Goal: Task Accomplishment & Management: Use online tool/utility

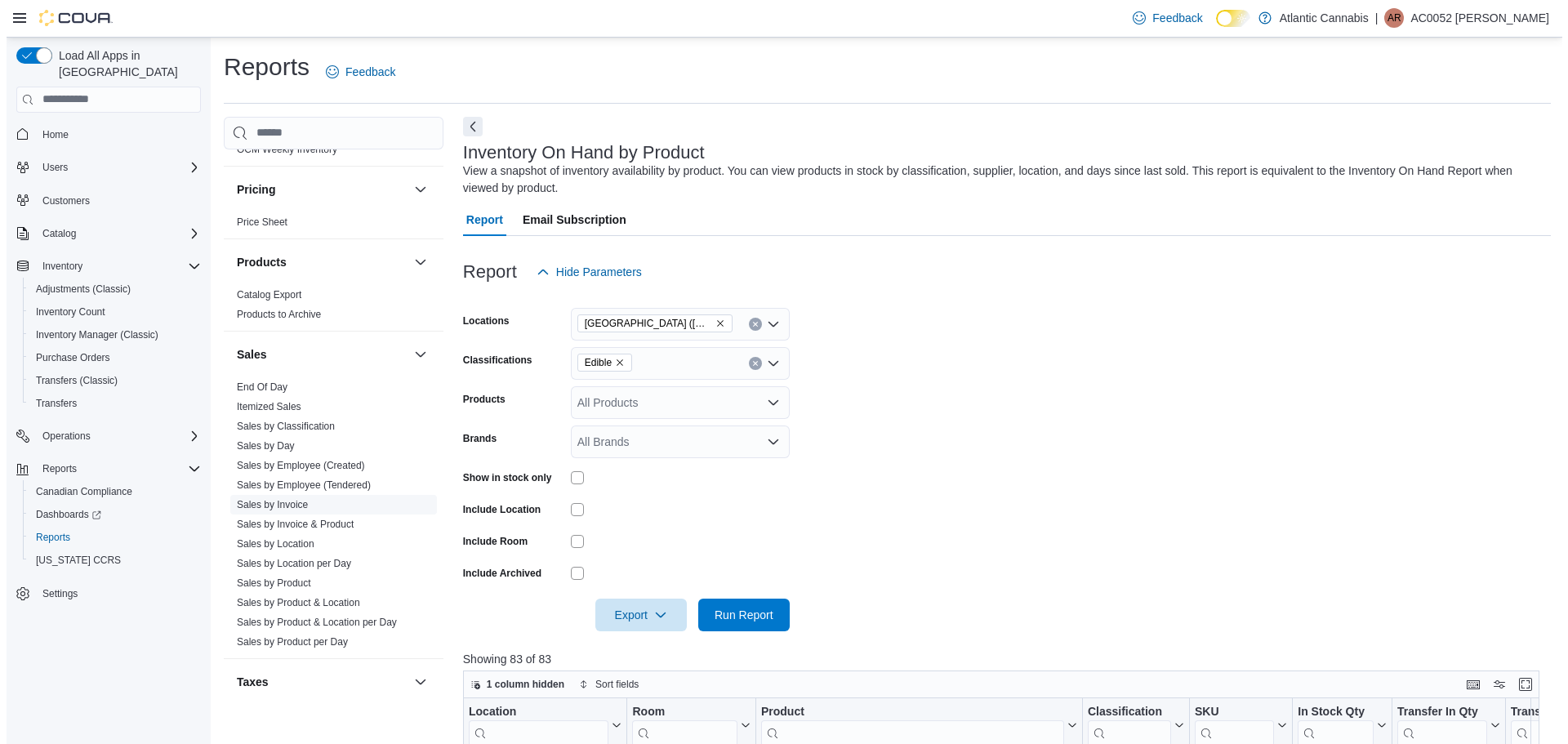
scroll to position [980, 0]
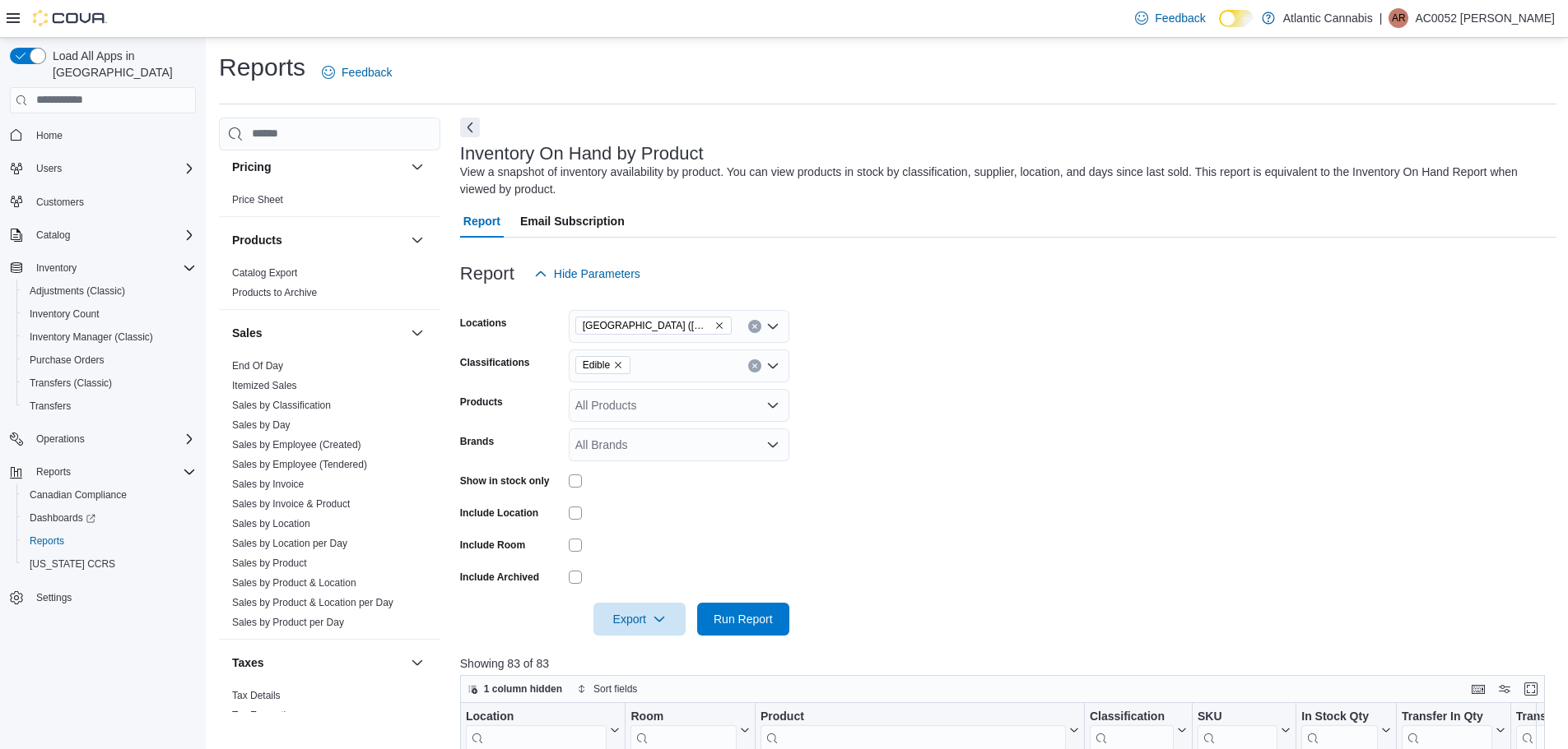
click at [260, 369] on link "End Of Day" at bounding box center [257, 365] width 51 height 11
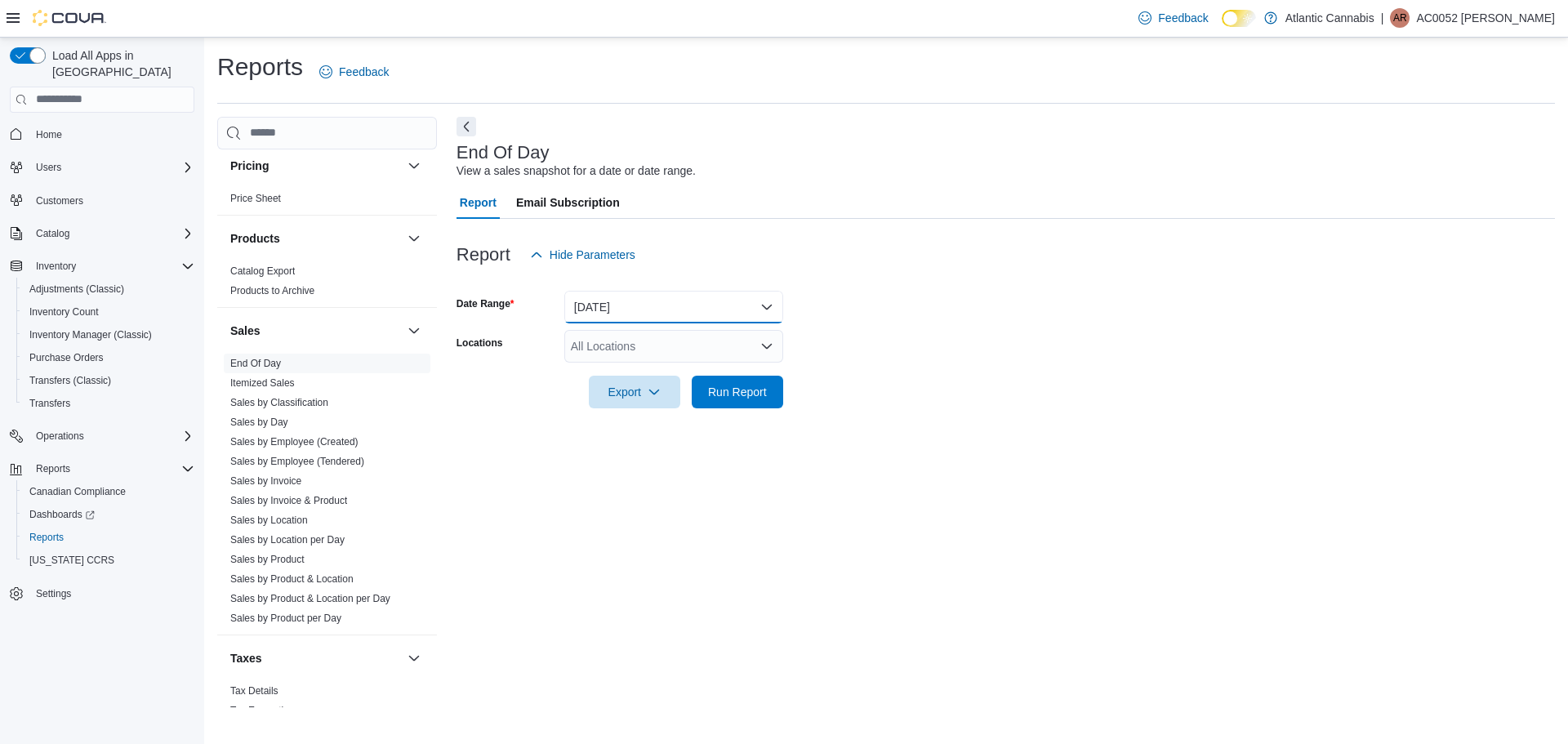
click at [639, 296] on button "[DATE]" at bounding box center [673, 307] width 219 height 33
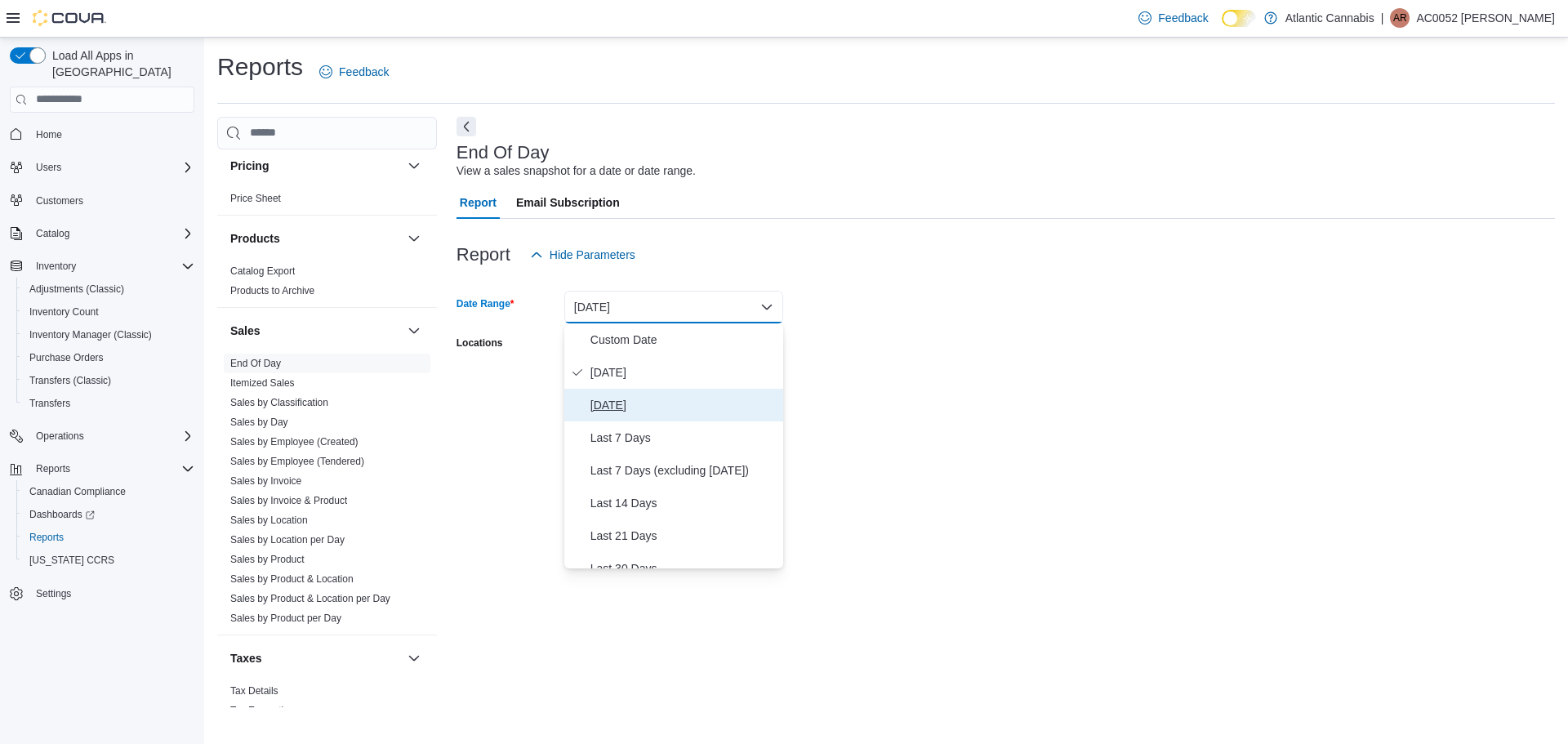
click at [617, 400] on span "[DATE]" at bounding box center [683, 405] width 186 height 20
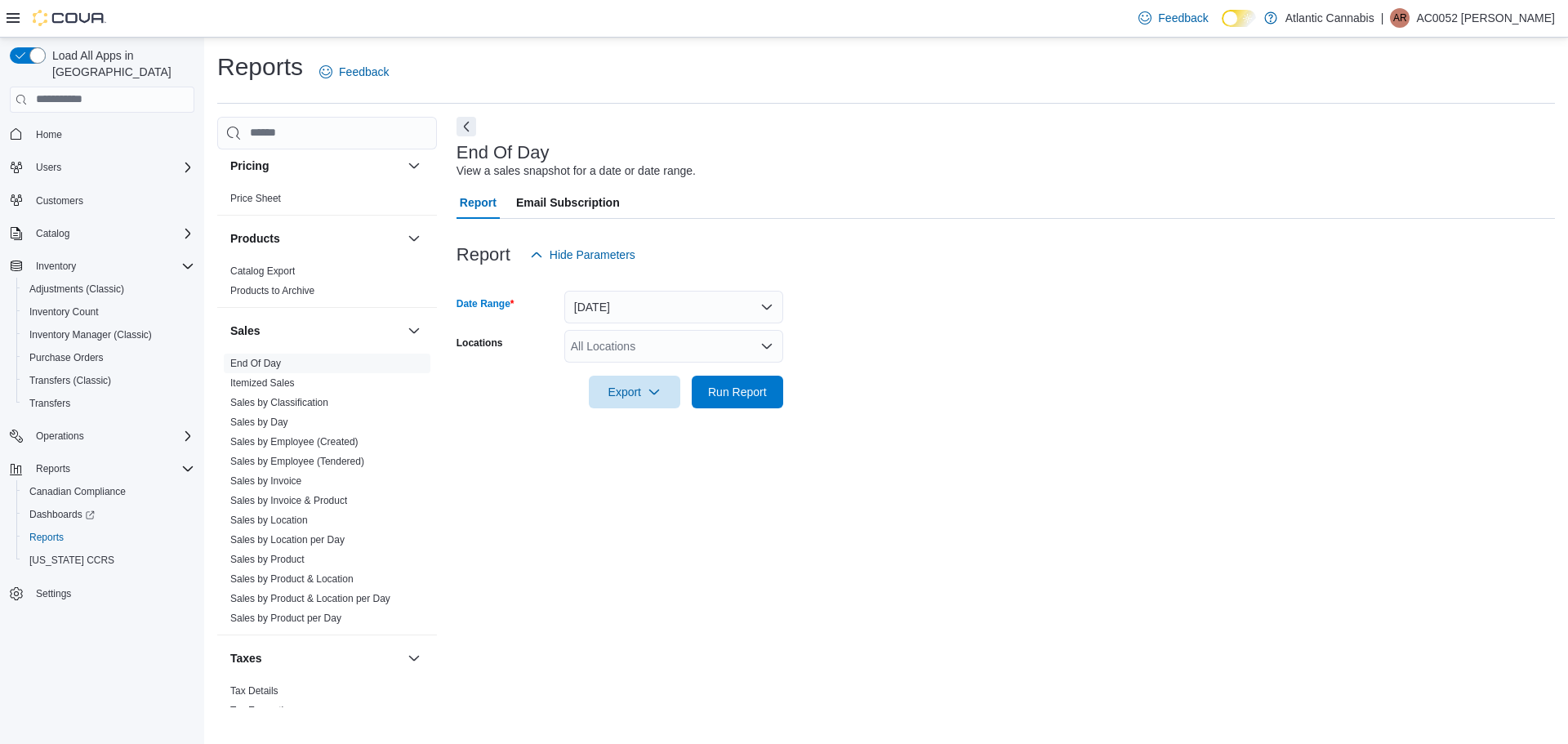
click at [618, 351] on div "All Locations" at bounding box center [673, 347] width 219 height 33
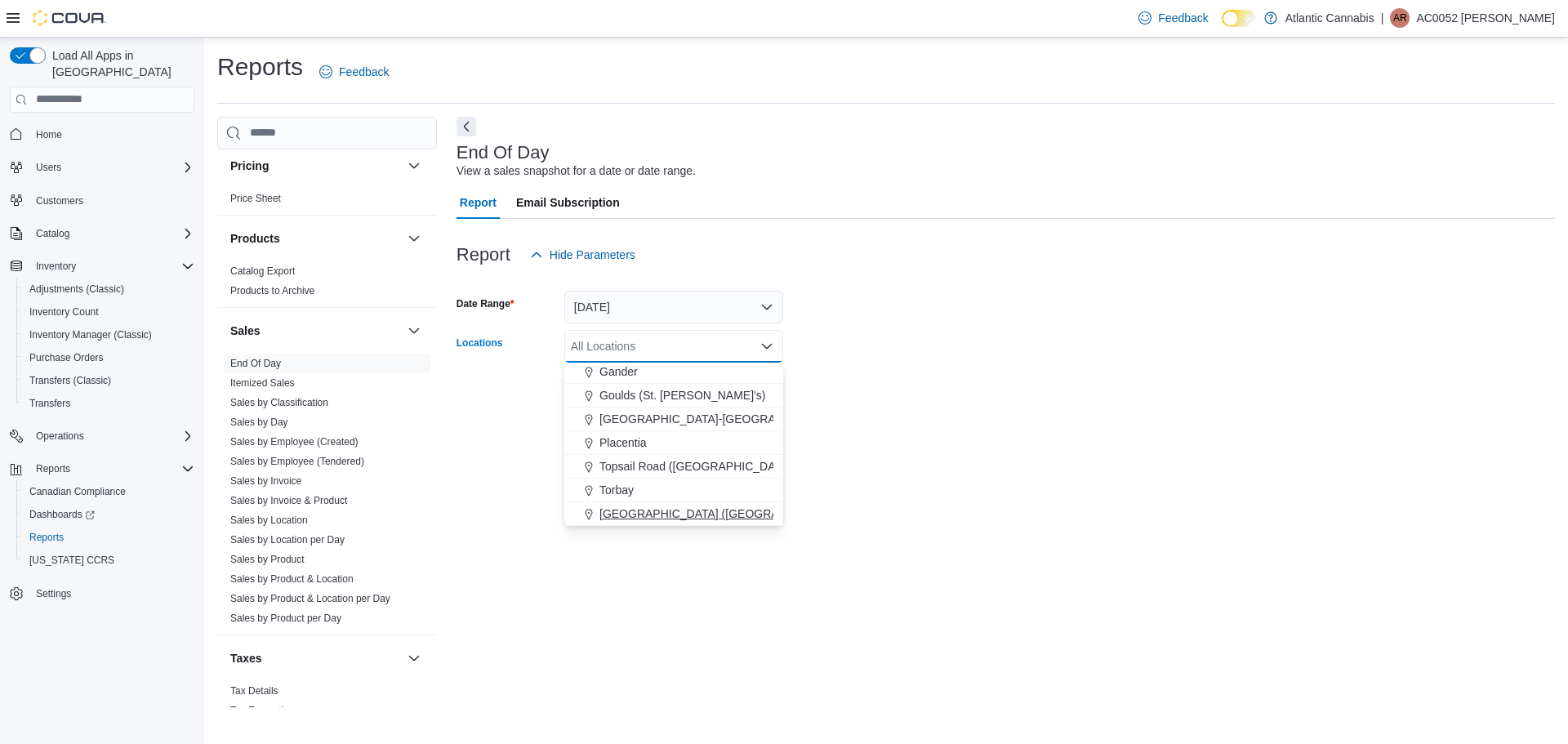
click at [628, 512] on span "[GEOGRAPHIC_DATA] ([GEOGRAPHIC_DATA][PERSON_NAME])" at bounding box center [771, 513] width 343 height 16
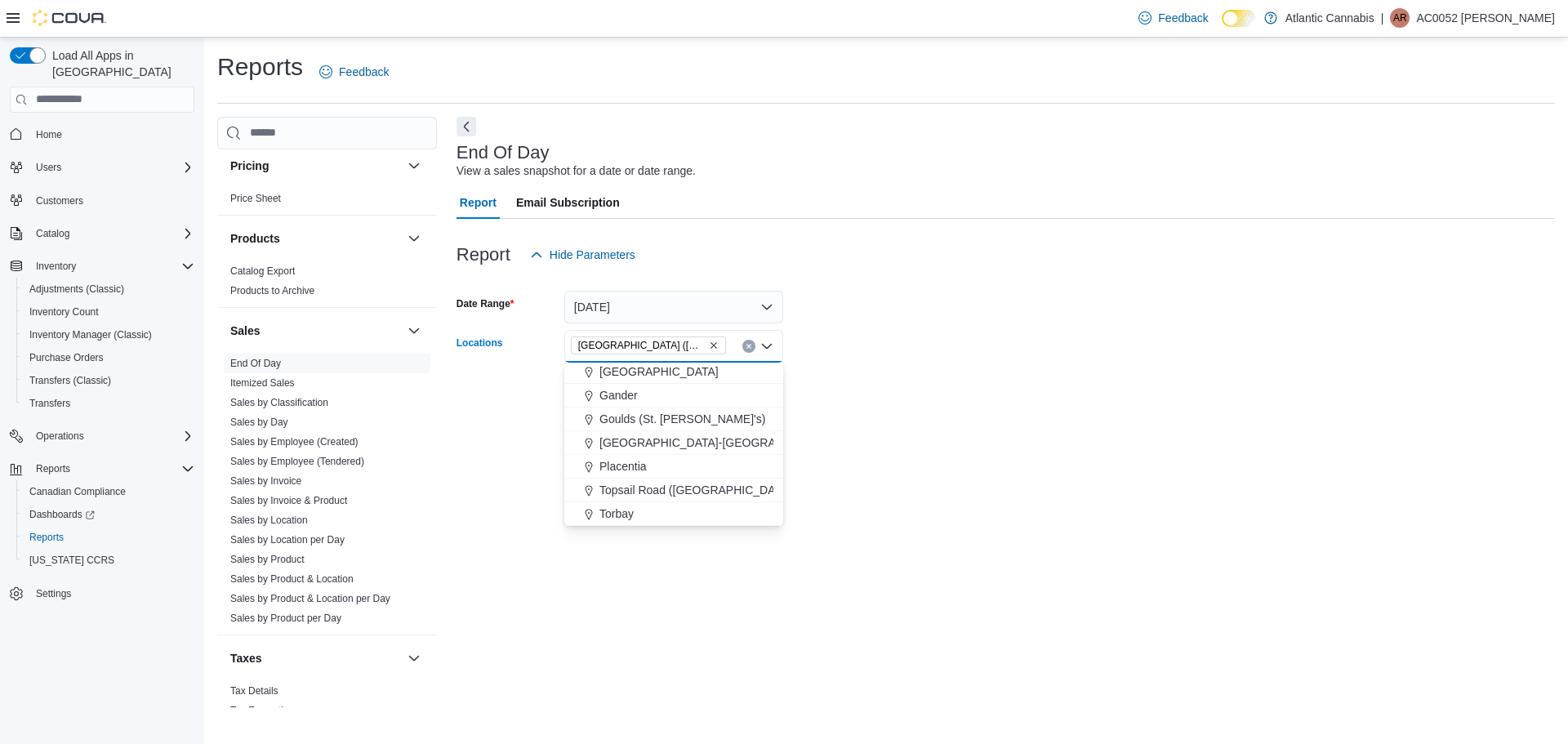
click at [851, 434] on div "End Of Day View a sales snapshot for a date or date range. Report Email Subscri…" at bounding box center [1005, 412] width 1099 height 590
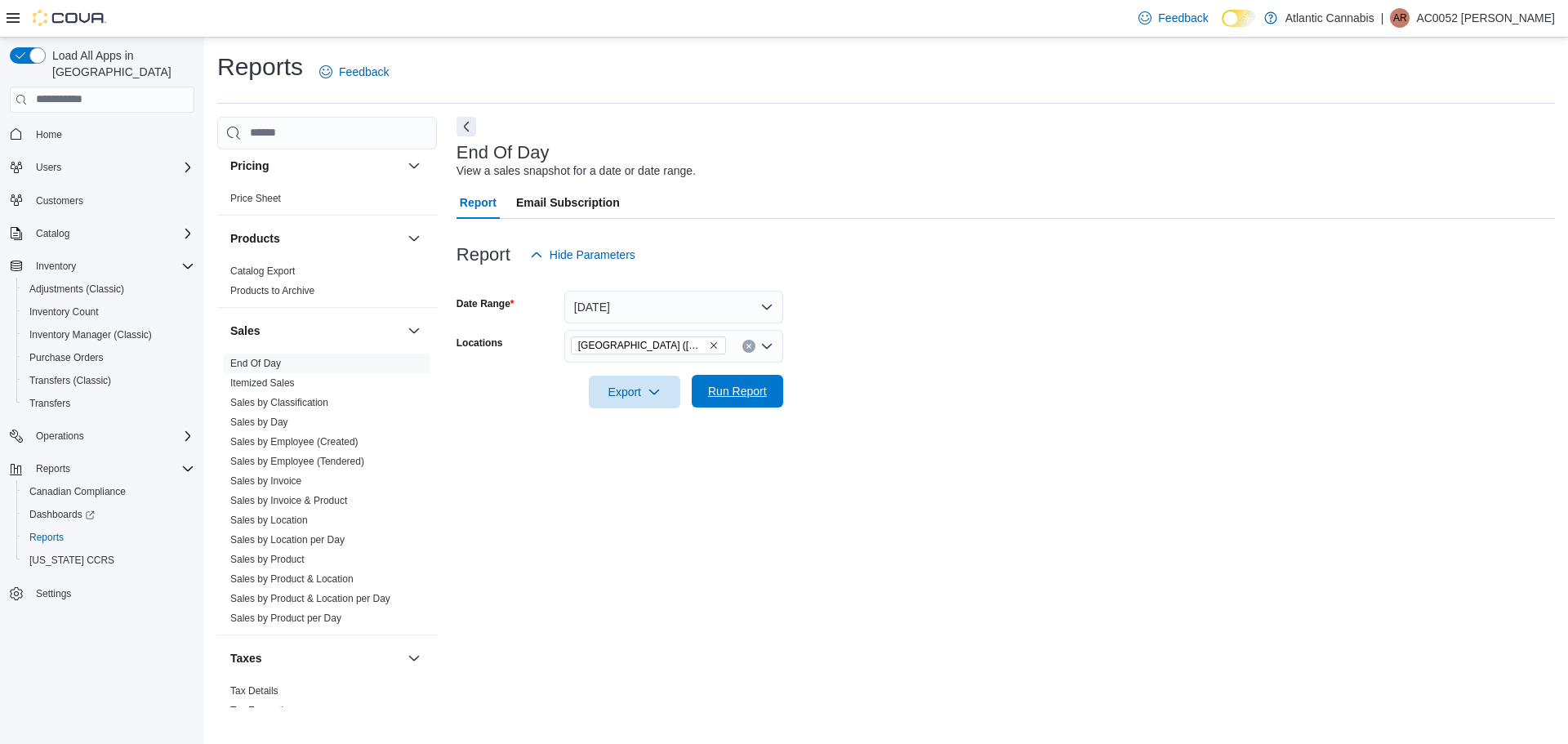
click at [755, 392] on span "Run Report" at bounding box center [737, 391] width 59 height 16
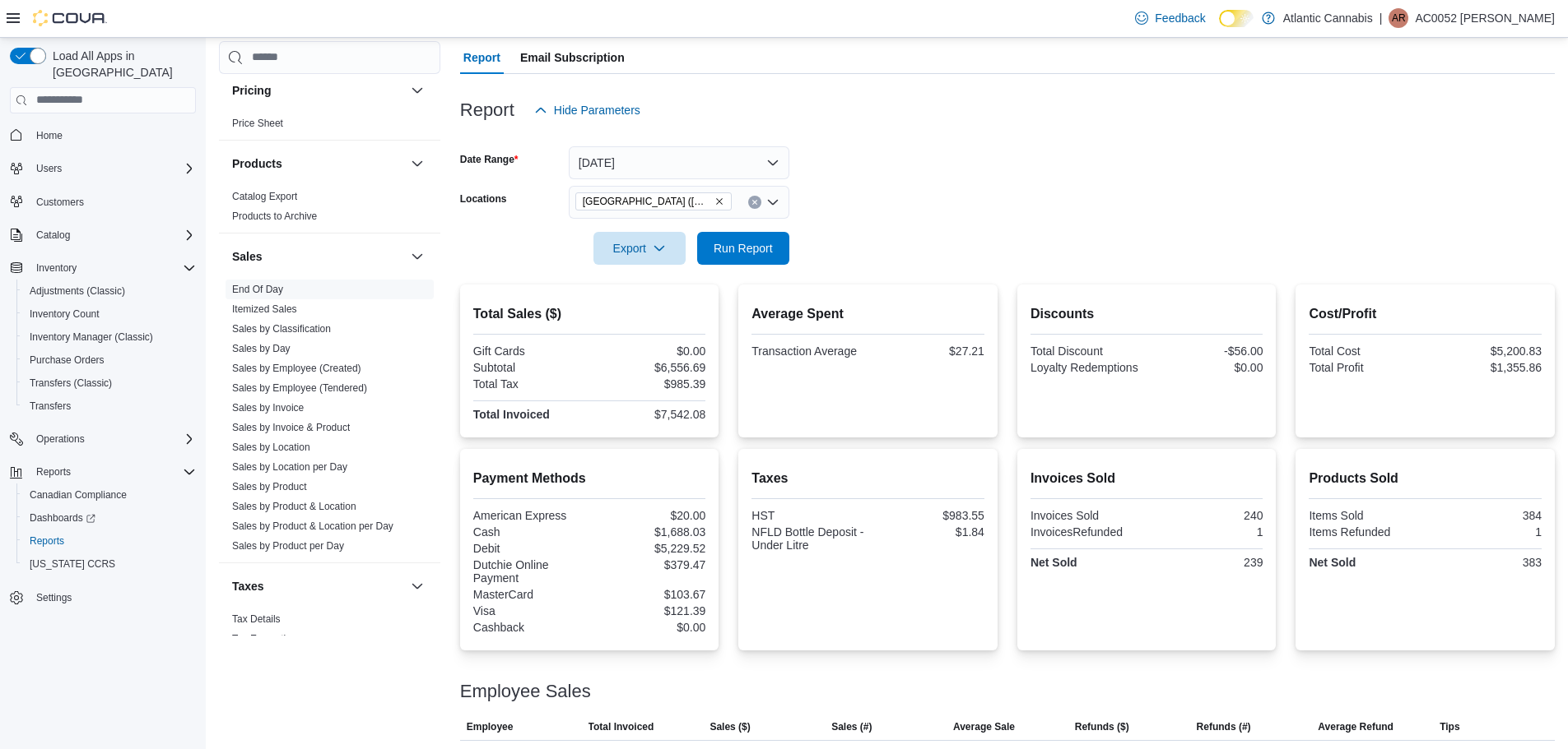
scroll to position [142, 0]
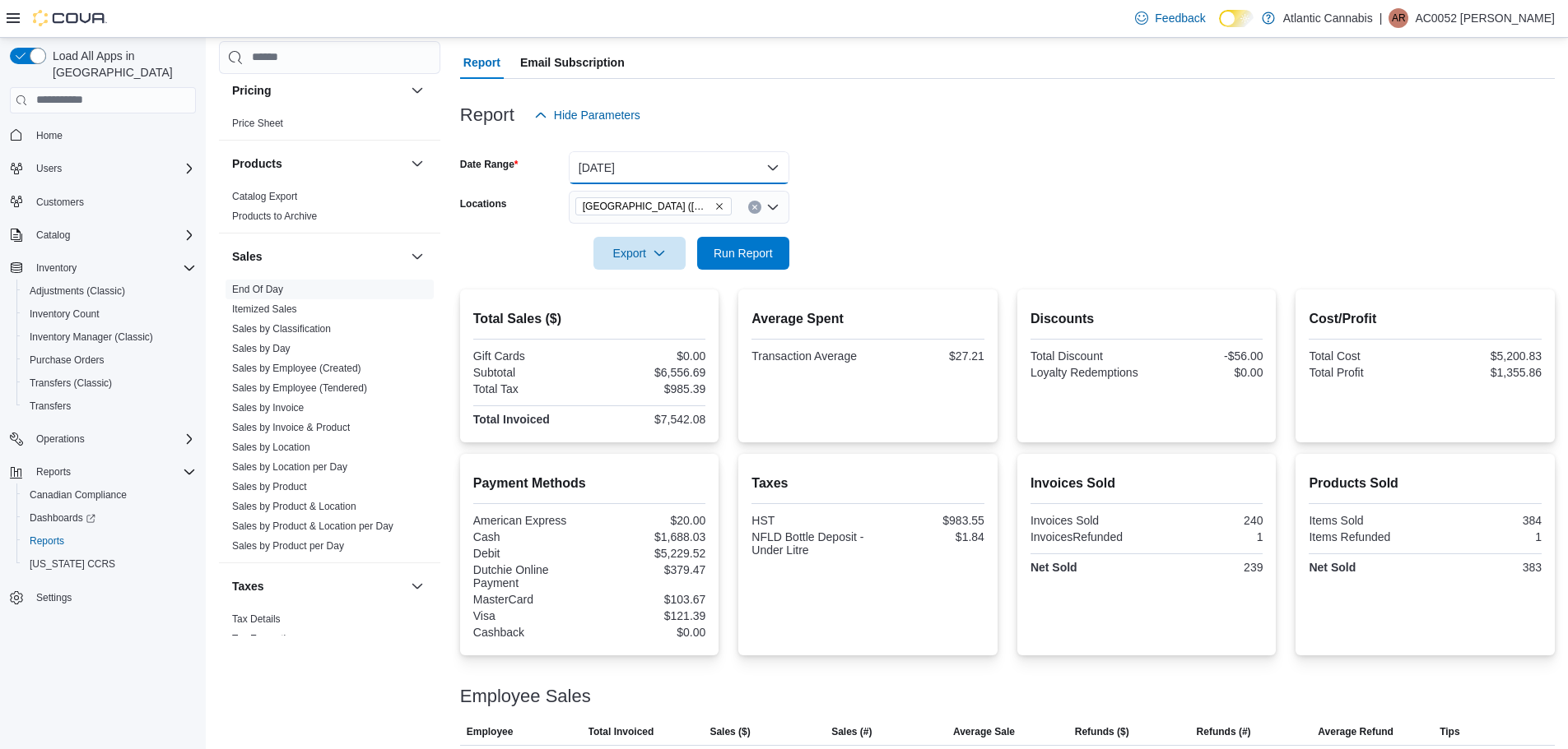
click at [661, 178] on button "[DATE]" at bounding box center [679, 168] width 220 height 33
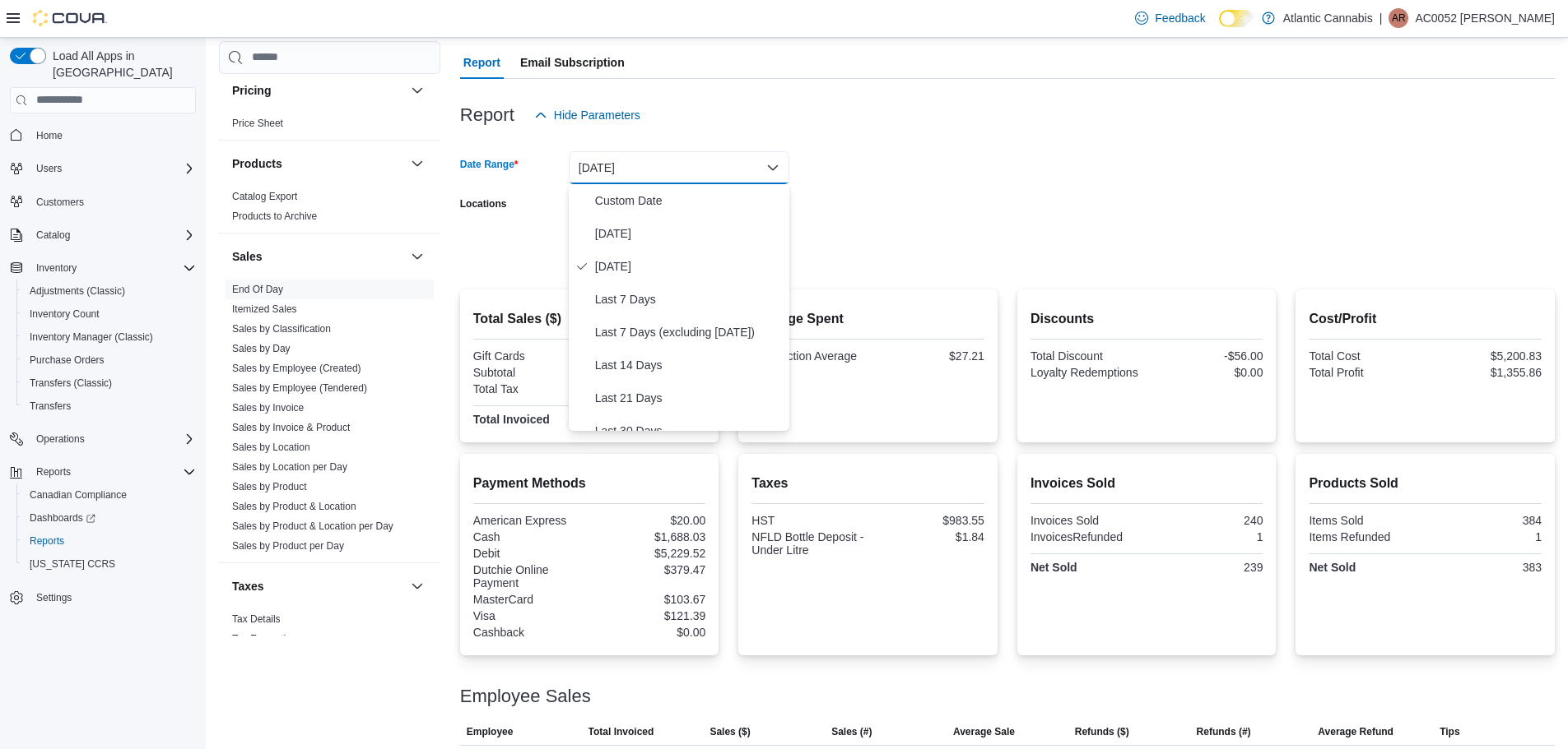
click at [844, 157] on form "Date Range [DATE] Locations [GEOGRAPHIC_DATA] ([GEOGRAPHIC_DATA][PERSON_NAME]) …" at bounding box center [1007, 200] width 1094 height 138
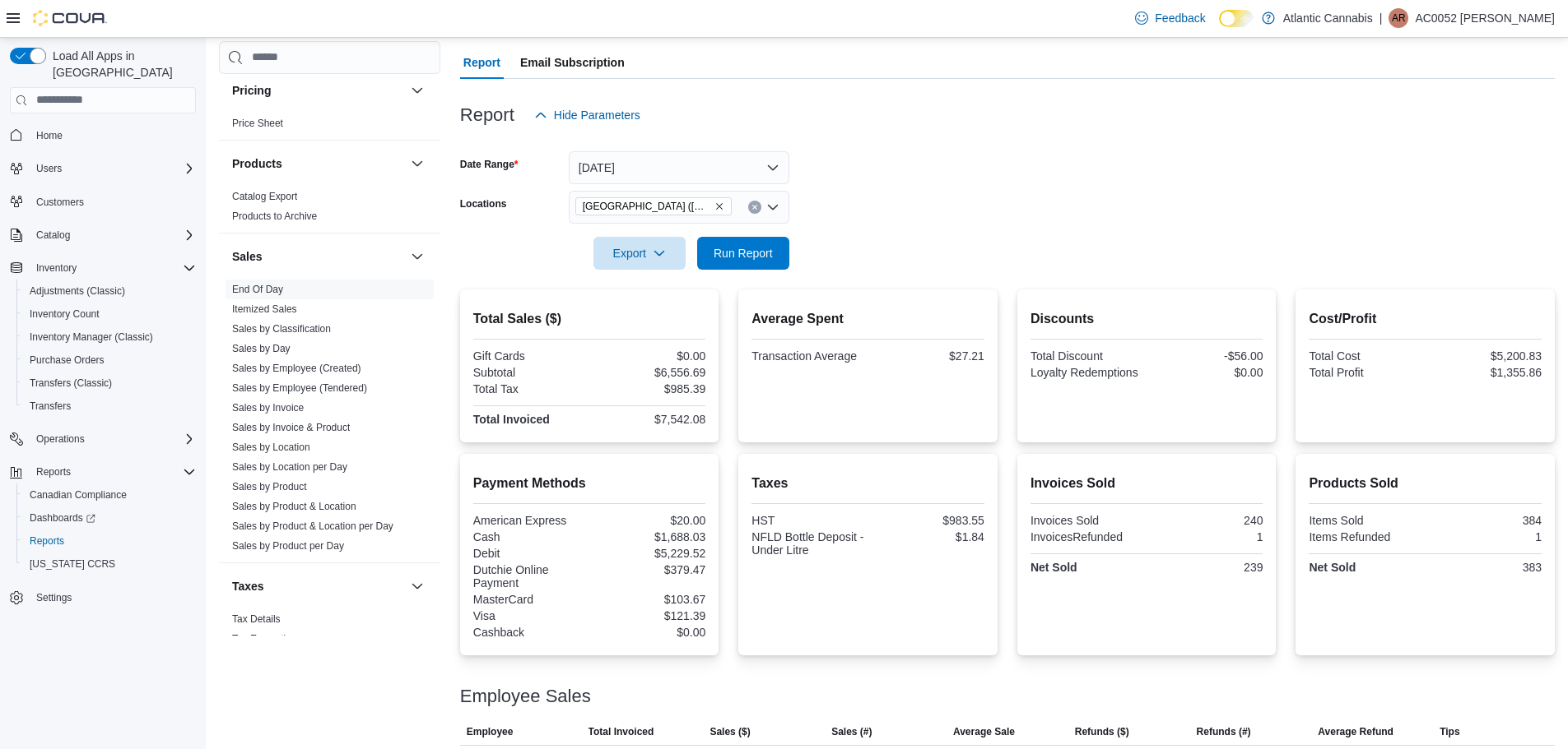
click at [684, 204] on span "[GEOGRAPHIC_DATA] ([GEOGRAPHIC_DATA][PERSON_NAME])" at bounding box center [647, 206] width 129 height 16
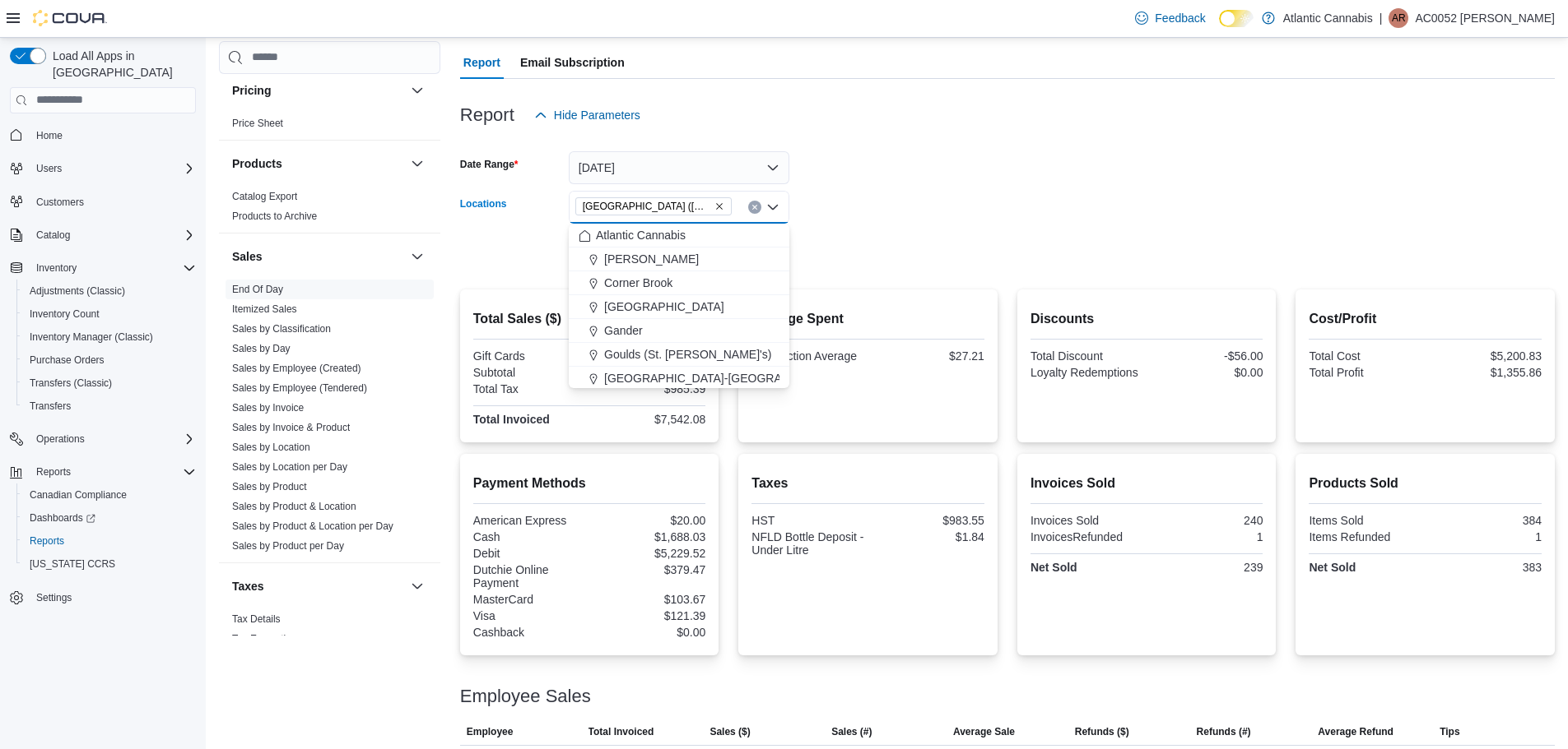
click at [716, 207] on icon "Remove Water Street (St. John's) from selection in this group" at bounding box center [719, 206] width 7 height 7
click at [639, 355] on span "Goulds (St. [PERSON_NAME]'s)" at bounding box center [687, 354] width 167 height 16
click at [1134, 174] on form "Date Range [DATE] Locations Goulds ([GEOGRAPHIC_DATA][PERSON_NAME]) Combo box. …" at bounding box center [1007, 200] width 1094 height 138
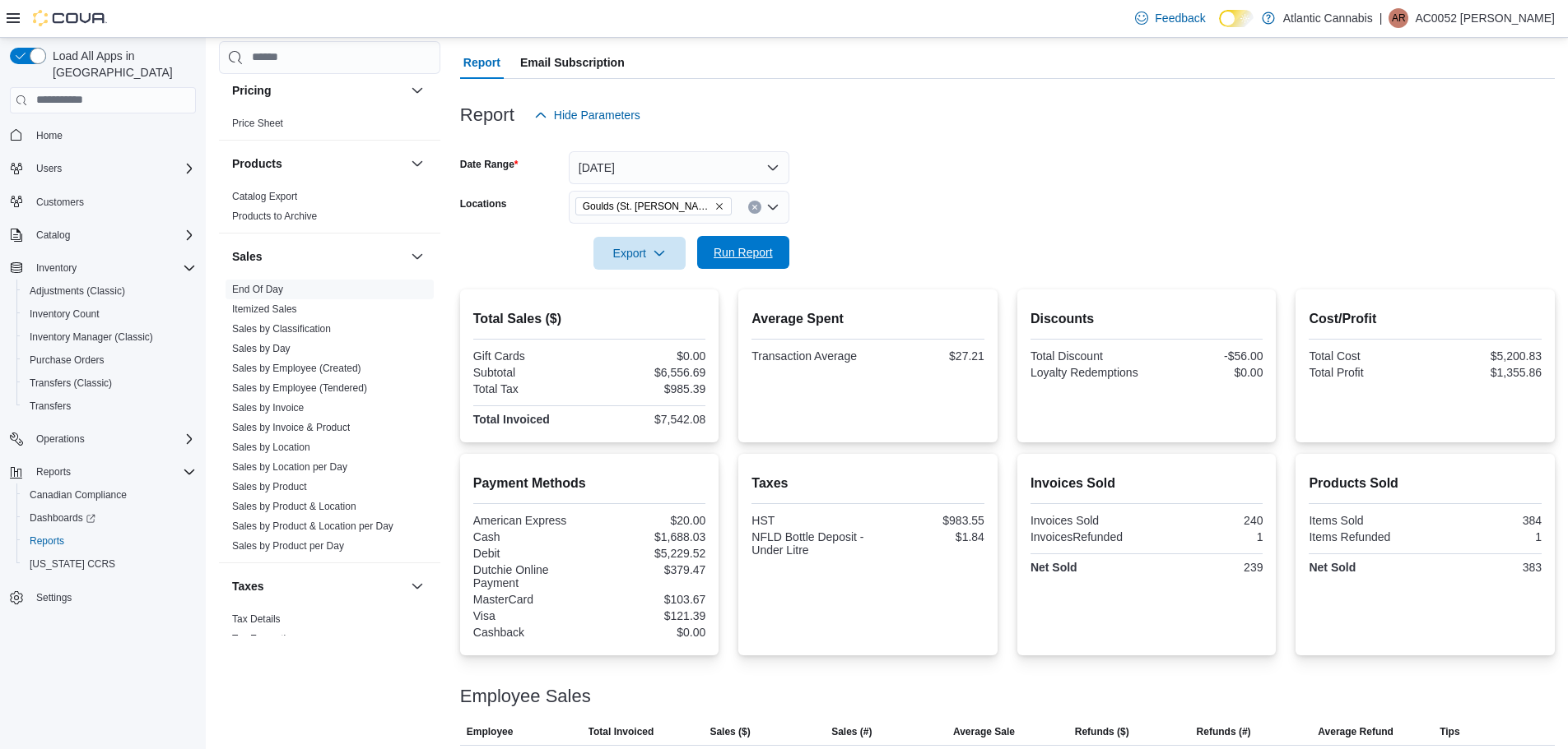
click at [726, 264] on span "Run Report" at bounding box center [743, 252] width 73 height 33
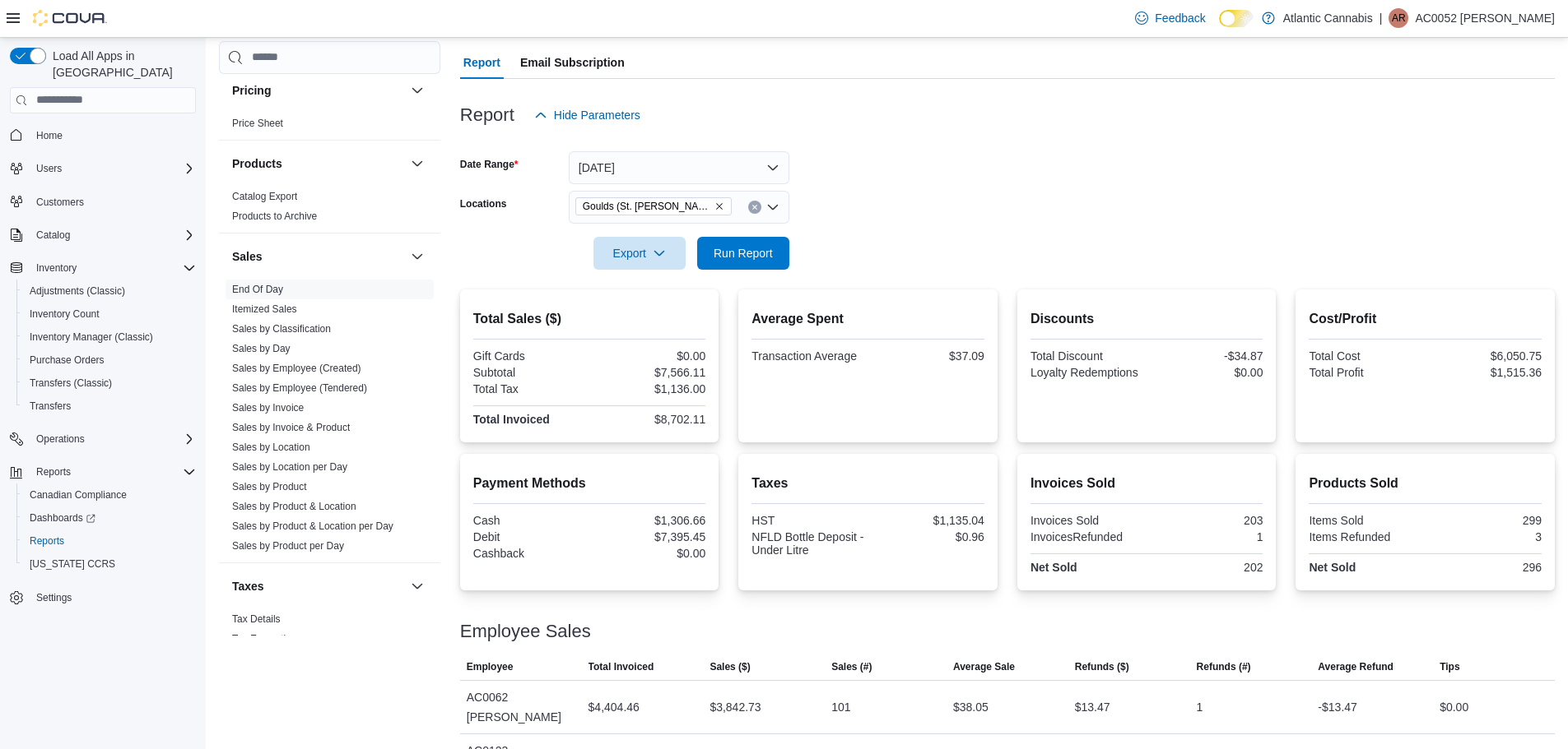
scroll to position [281, 0]
